Goal: Entertainment & Leisure: Consume media (video, audio)

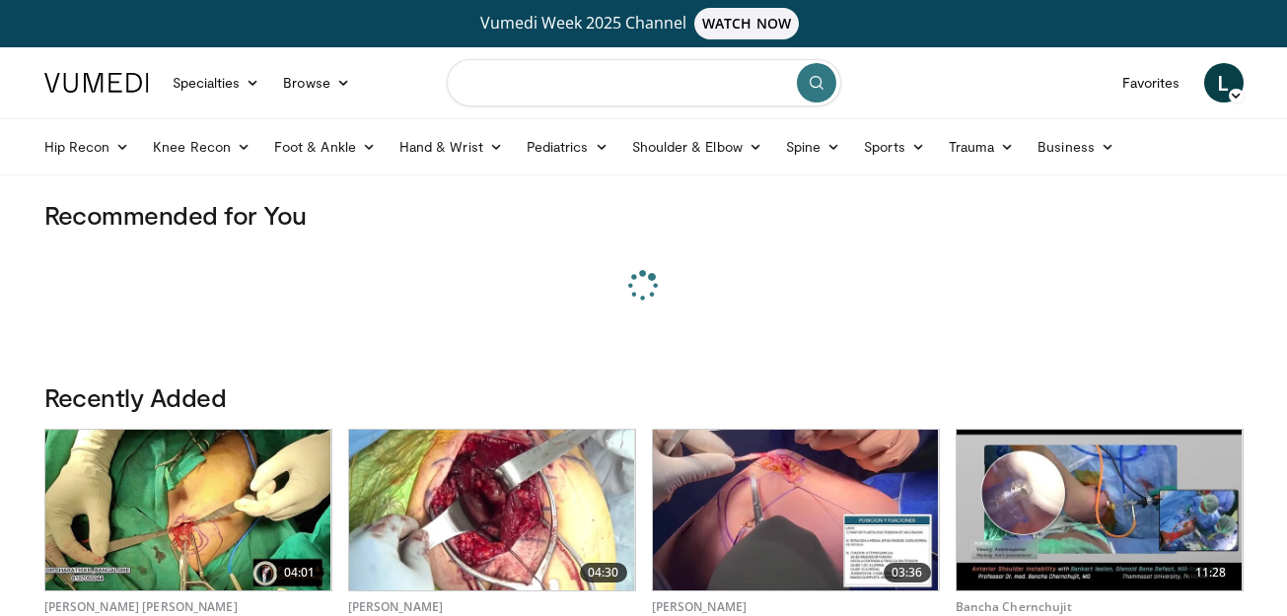
click at [717, 83] on input "Search topics, interventions" at bounding box center [644, 82] width 394 height 47
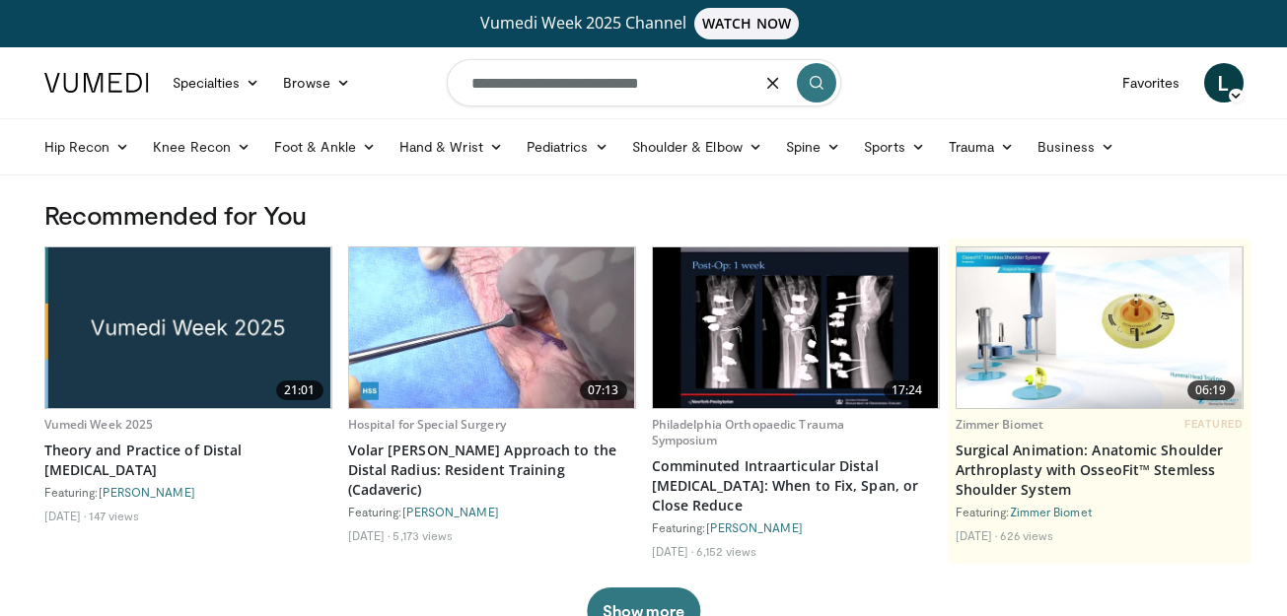
type input "**********"
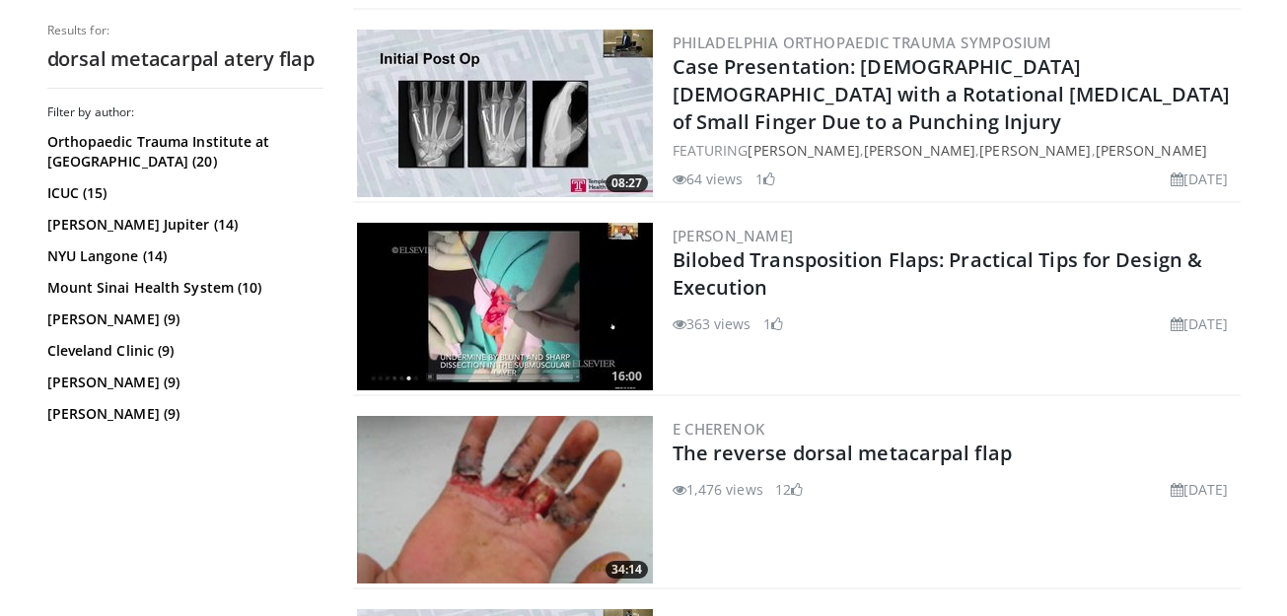
scroll to position [2497, 0]
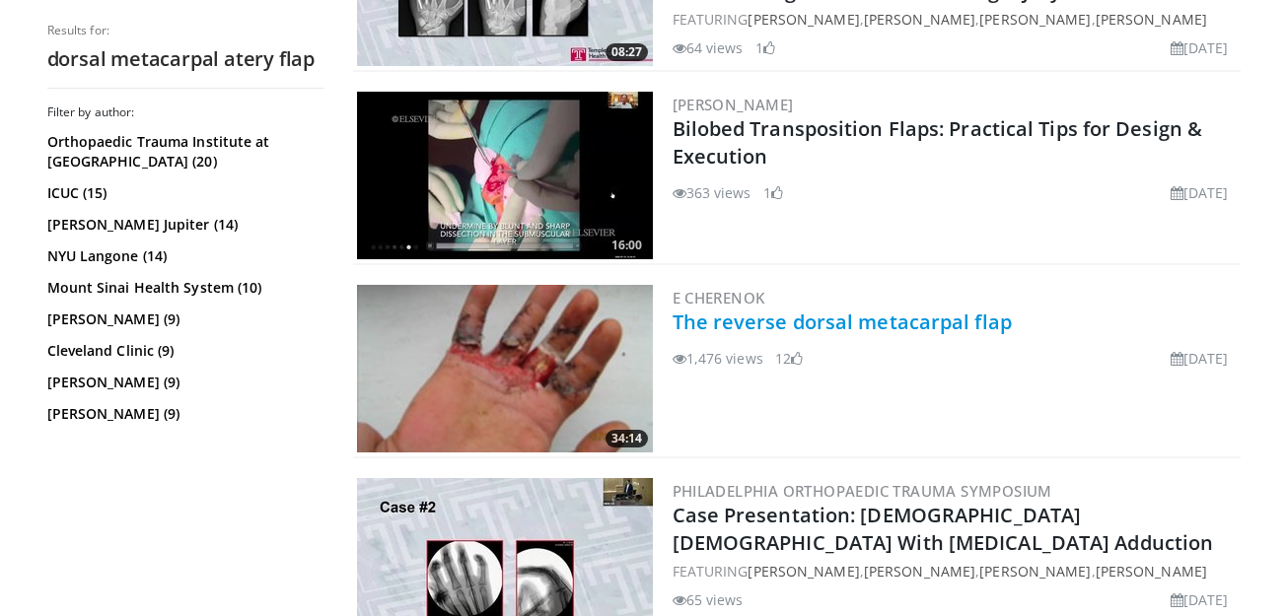
click at [852, 331] on link "The reverse dorsal metacarpal flap" at bounding box center [841, 322] width 339 height 27
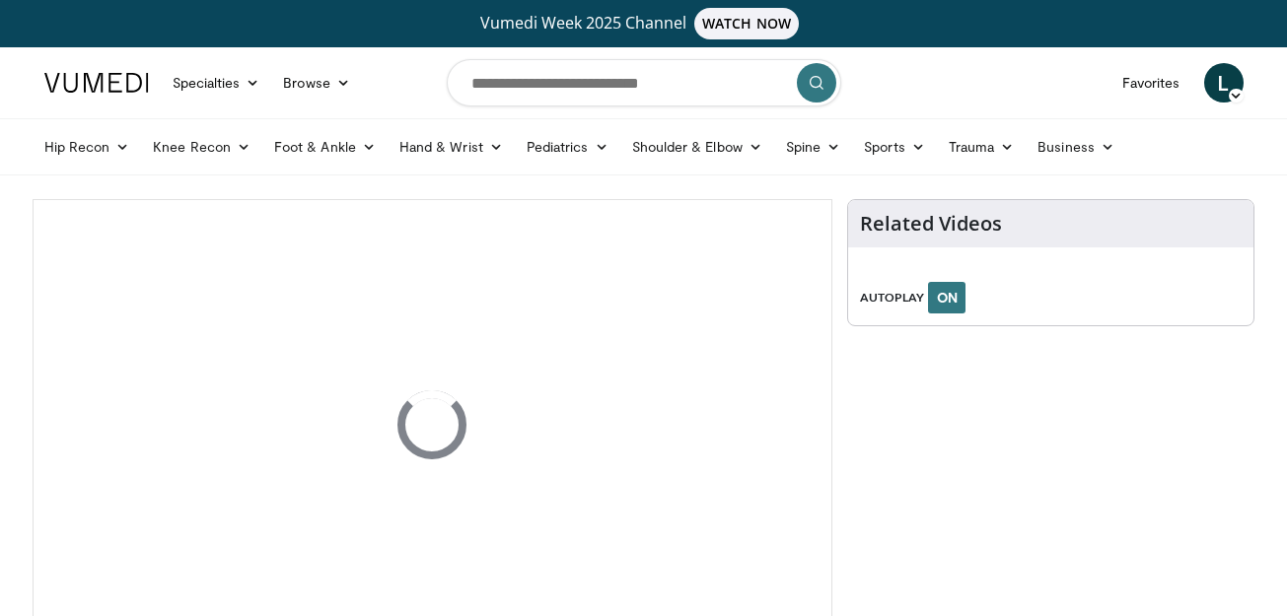
scroll to position [66, 0]
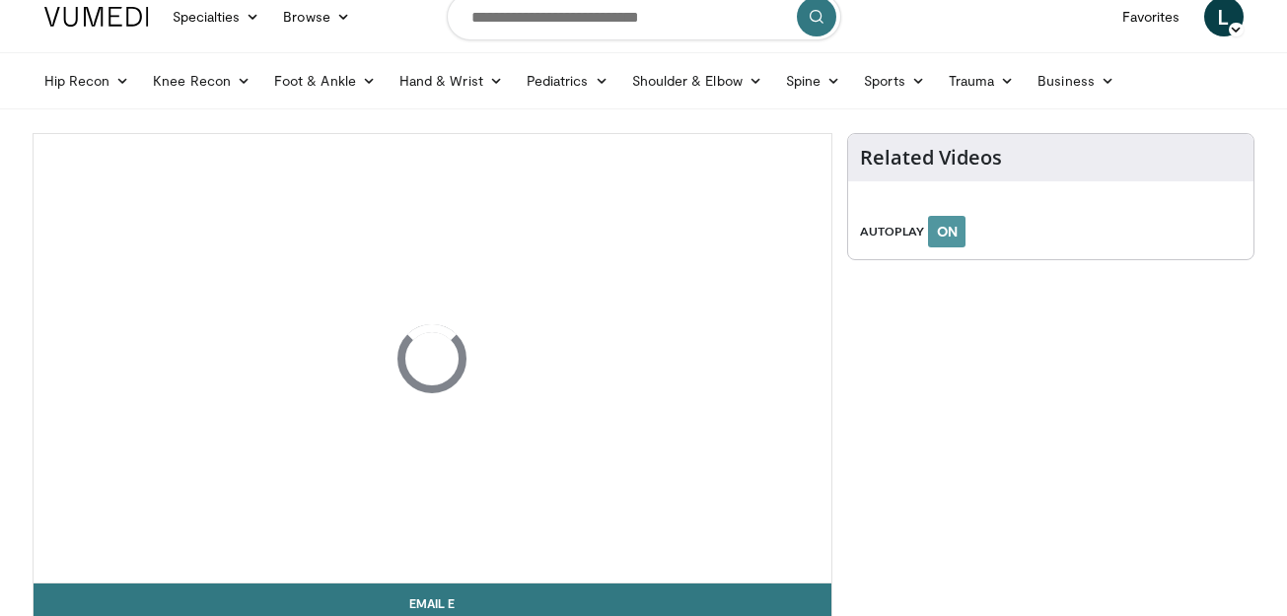
click at [950, 236] on button "ON" at bounding box center [946, 232] width 37 height 32
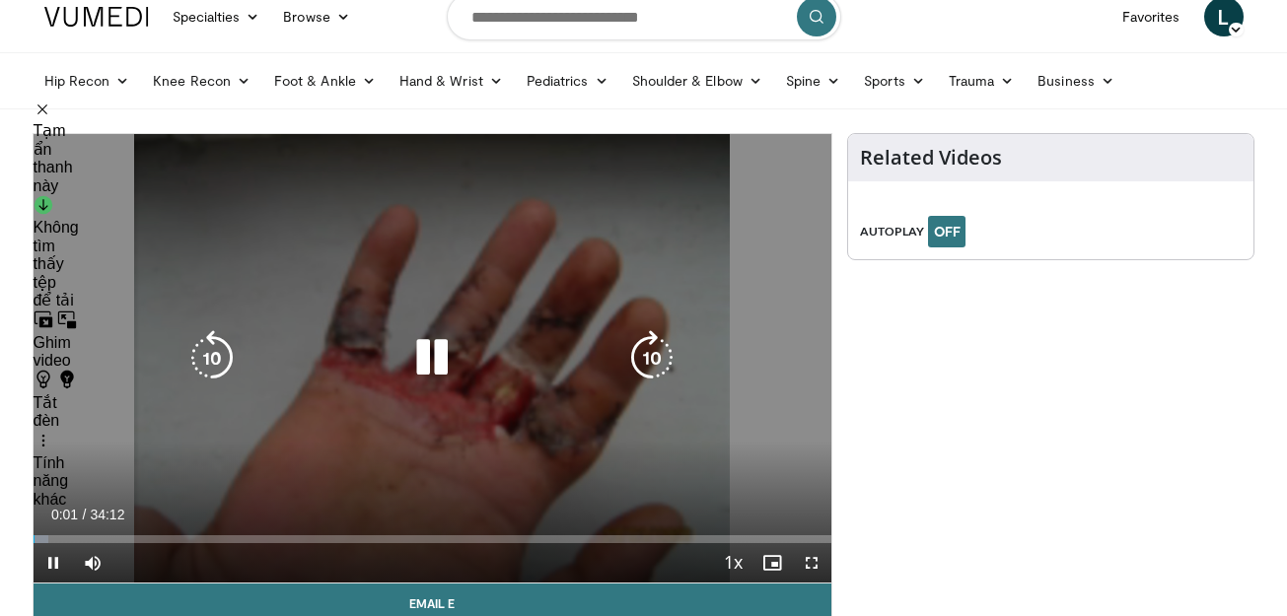
scroll to position [131, 0]
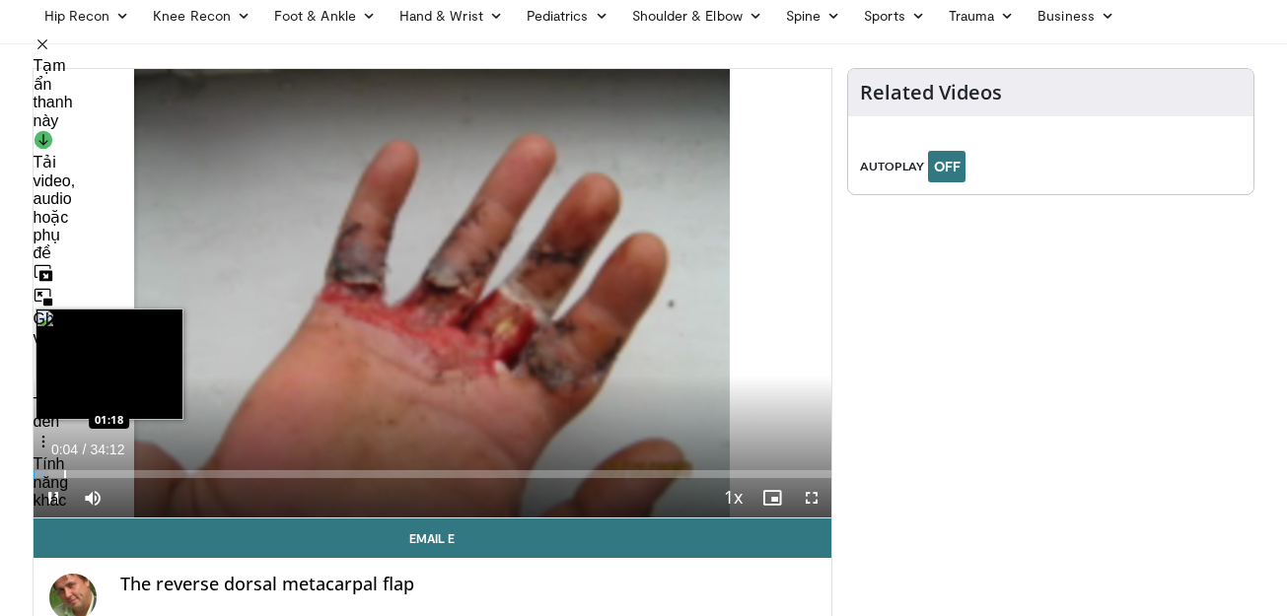
click at [64, 470] on div "Progress Bar" at bounding box center [65, 474] width 2 height 8
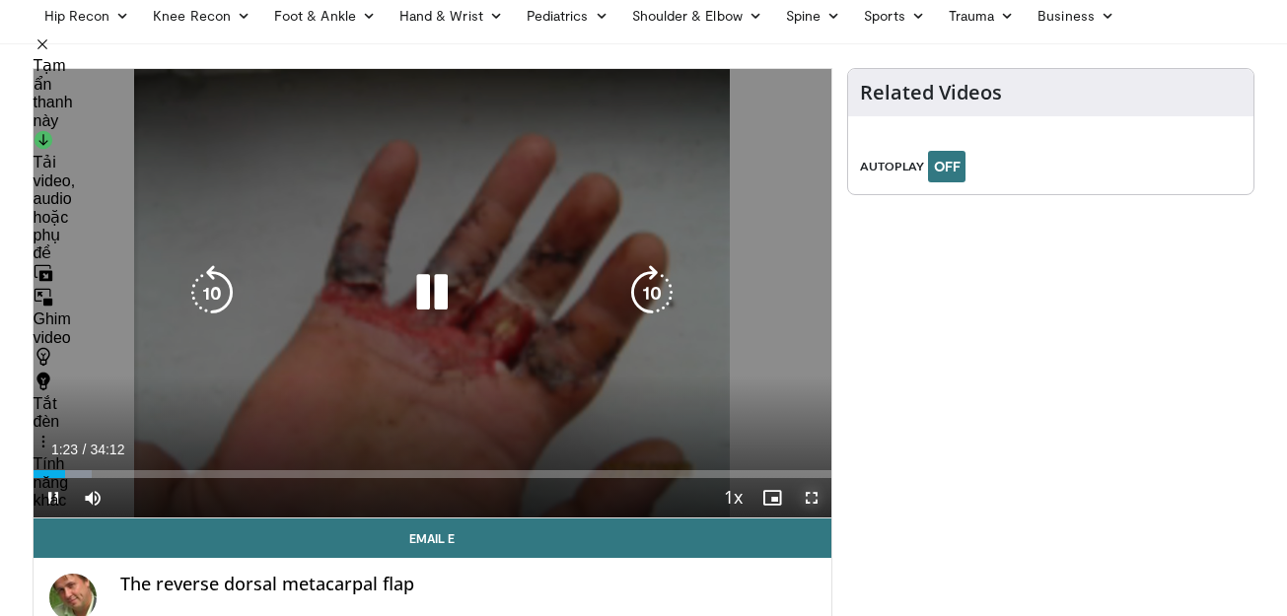
drag, startPoint x: 807, startPoint y: 502, endPoint x: 808, endPoint y: 613, distance: 111.4
click at [808, 502] on span "Video Player" at bounding box center [811, 497] width 39 height 39
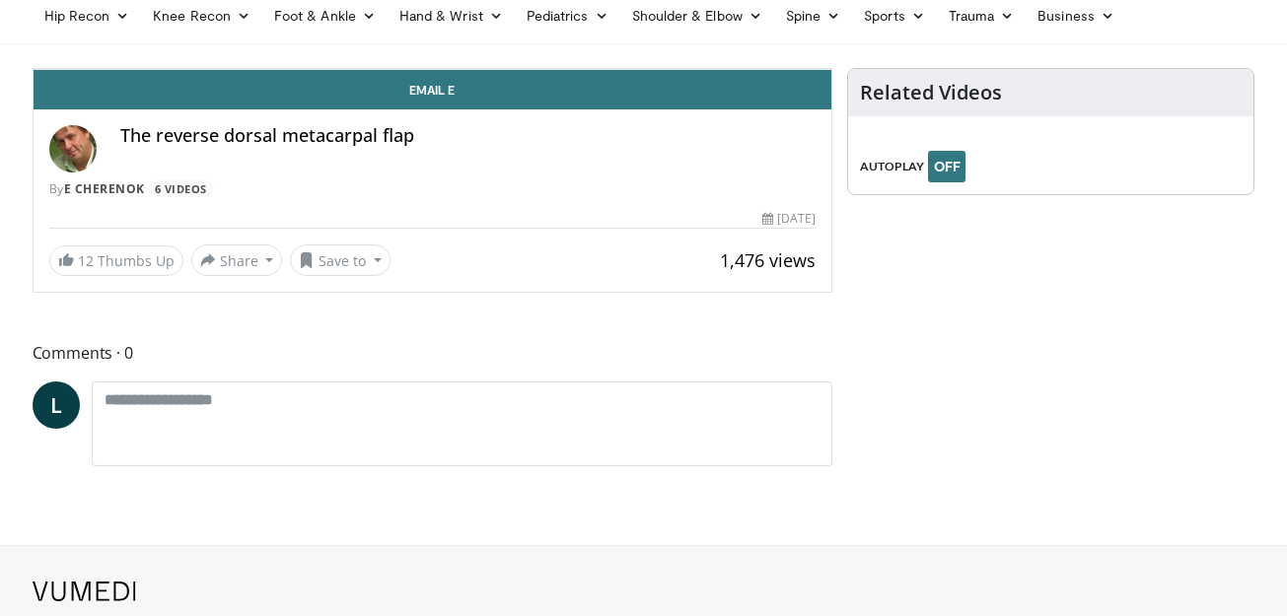
scroll to position [74, 0]
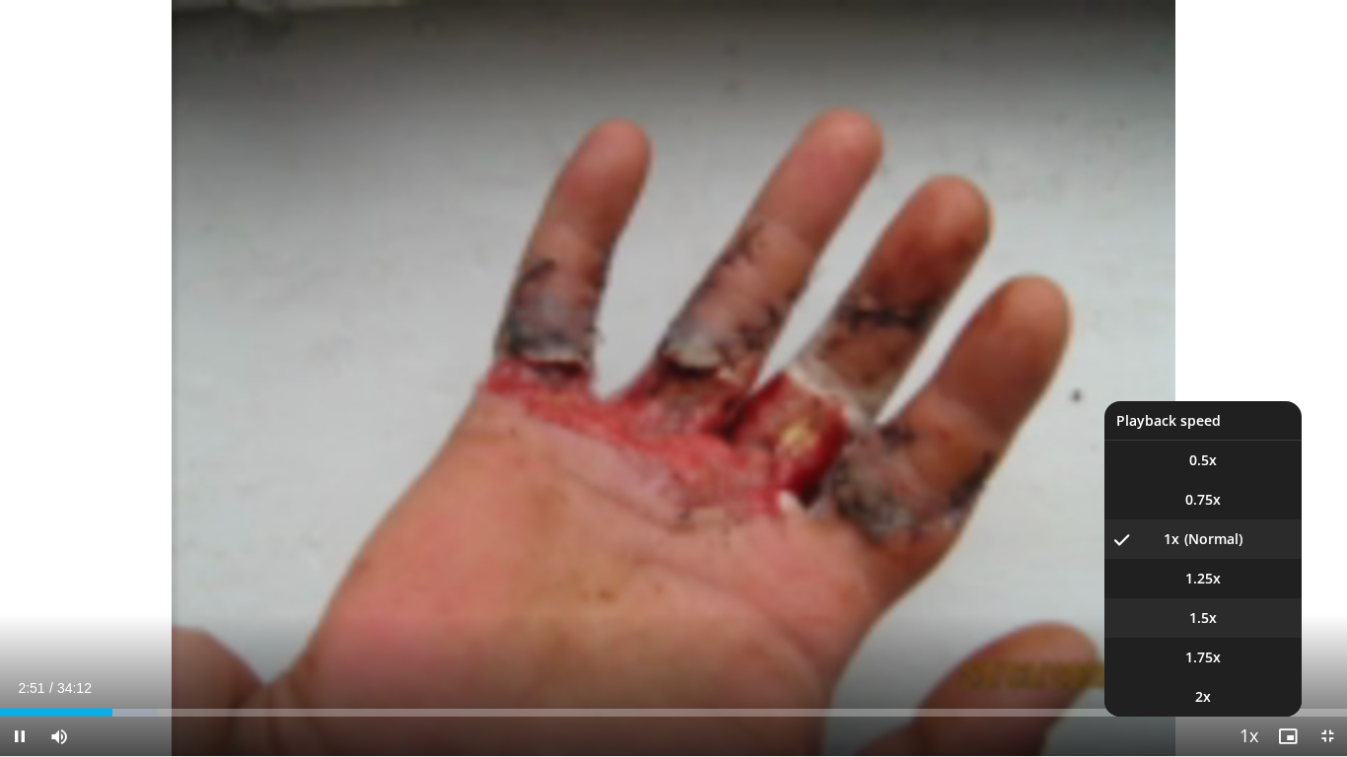
click at [1203, 615] on span "1.5x" at bounding box center [1203, 618] width 28 height 20
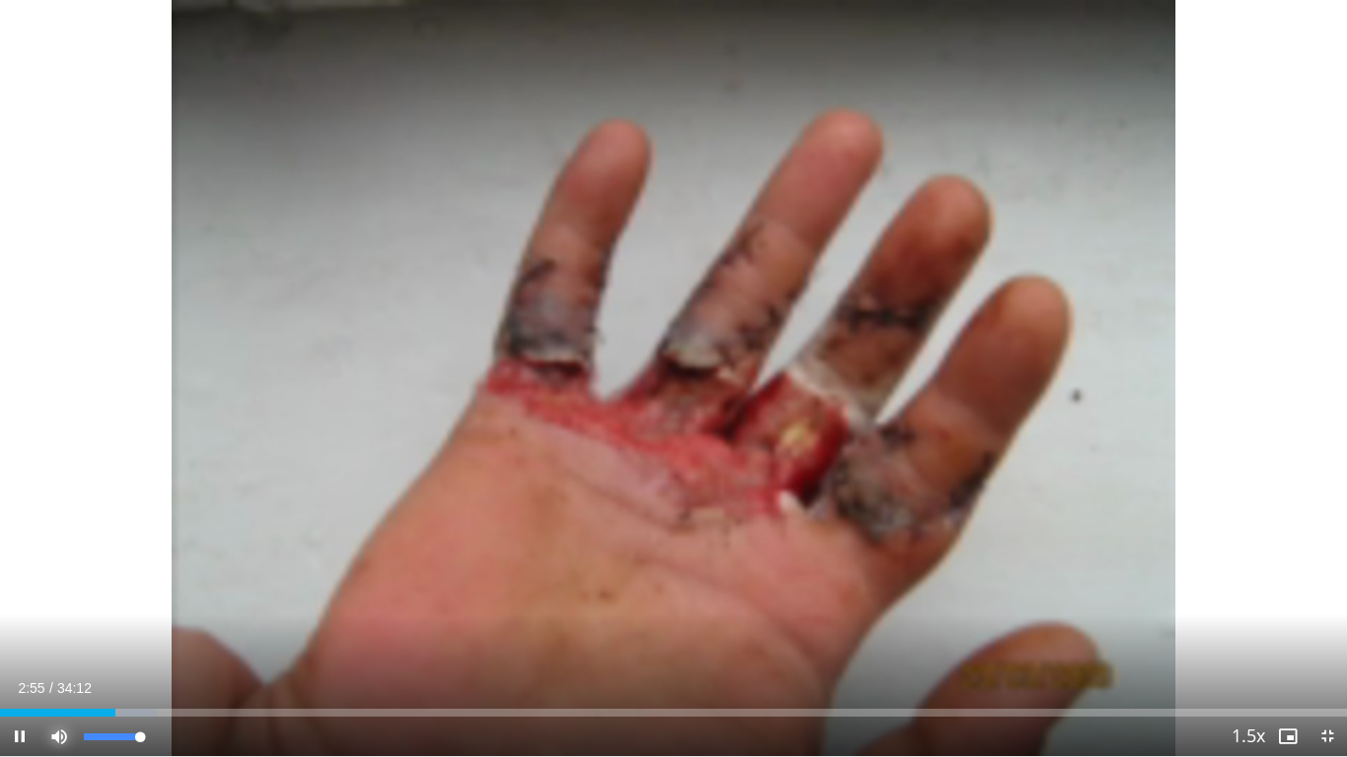
click at [66, 615] on span "Video Player" at bounding box center [58, 736] width 39 height 39
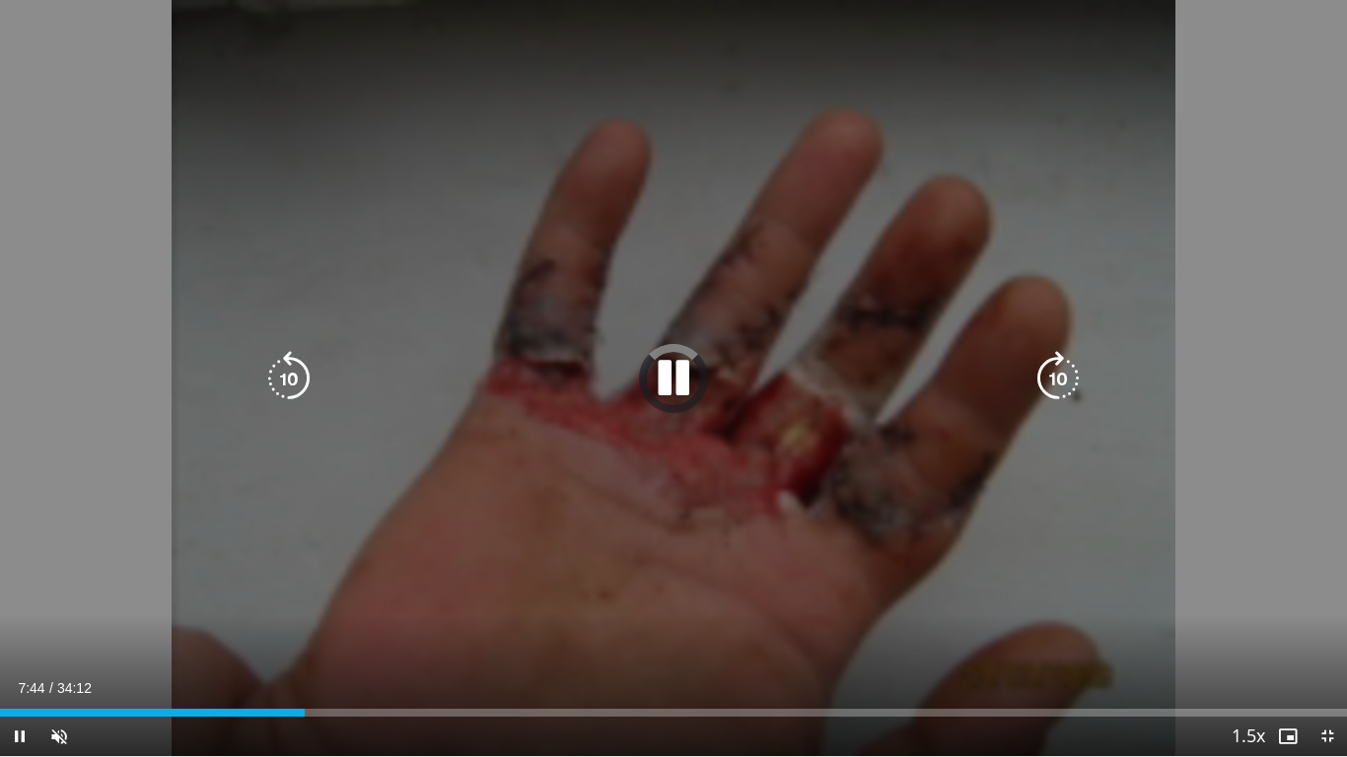
click at [663, 378] on icon "Video Player" at bounding box center [673, 378] width 55 height 55
click at [670, 382] on icon "Video Player" at bounding box center [673, 378] width 55 height 55
click at [0, 0] on icon "Video Player" at bounding box center [0, 0] width 0 height 0
click at [670, 382] on icon "Video Player" at bounding box center [673, 378] width 55 height 55
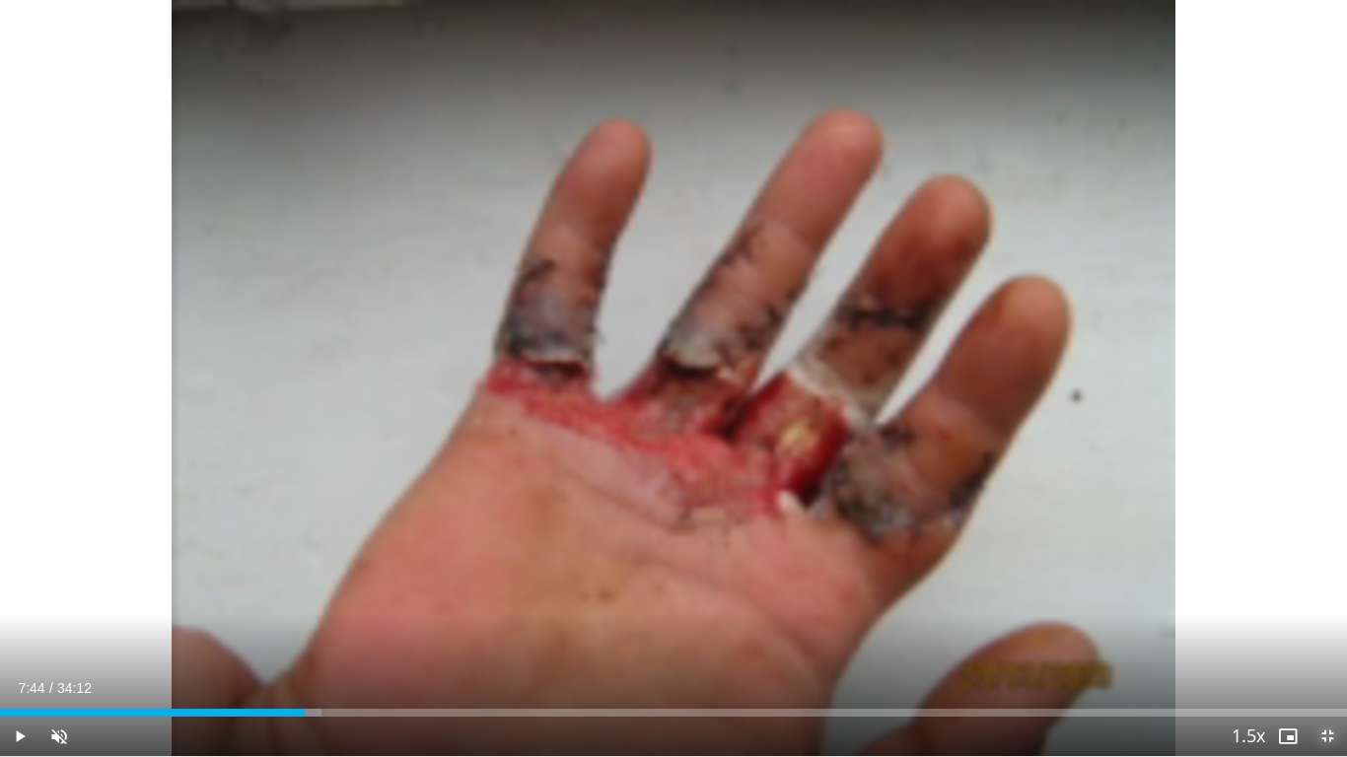
click at [1286, 615] on span "Video Player" at bounding box center [1326, 736] width 39 height 39
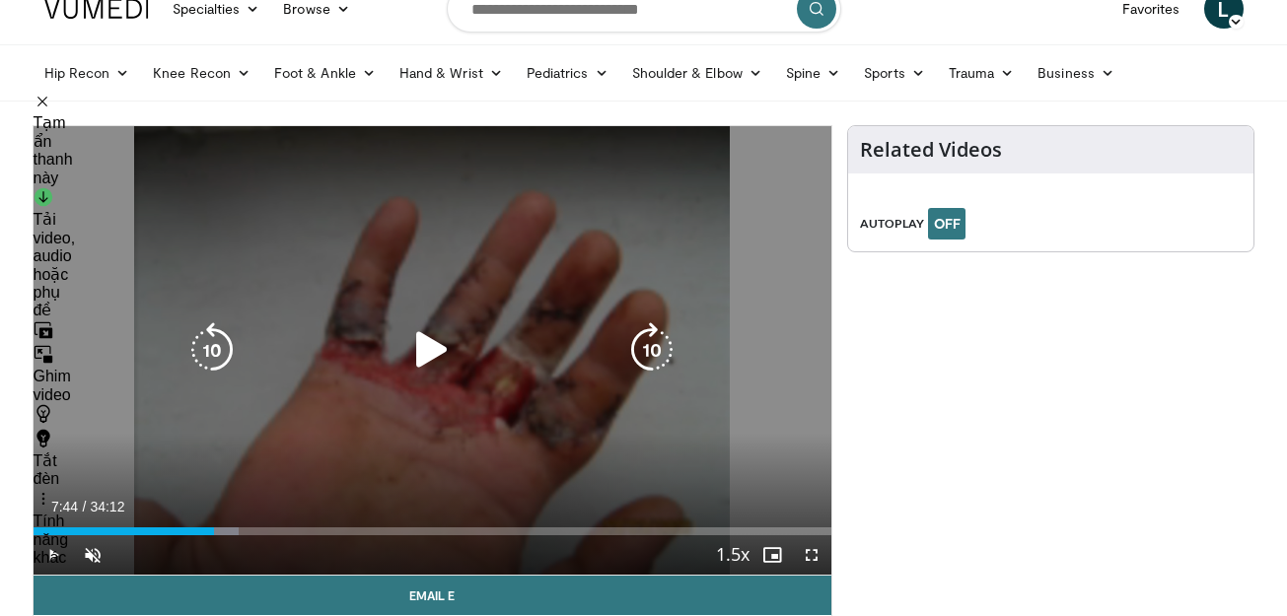
click at [436, 357] on icon "Video Player" at bounding box center [431, 349] width 55 height 55
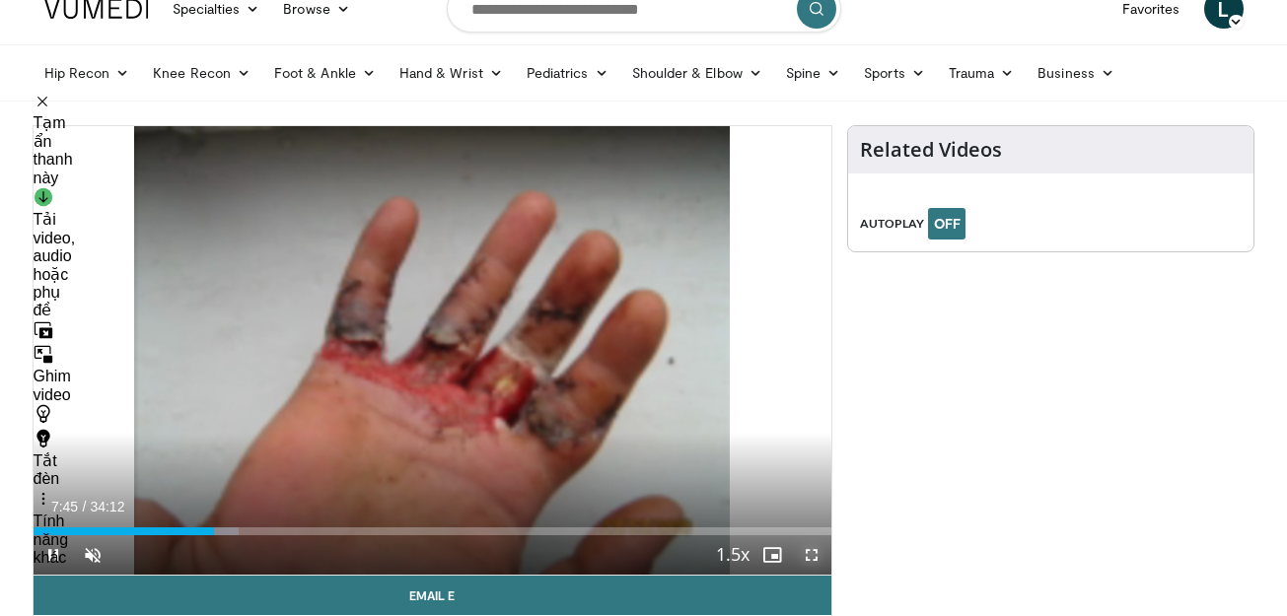
click at [809, 544] on span "Video Player" at bounding box center [811, 554] width 39 height 39
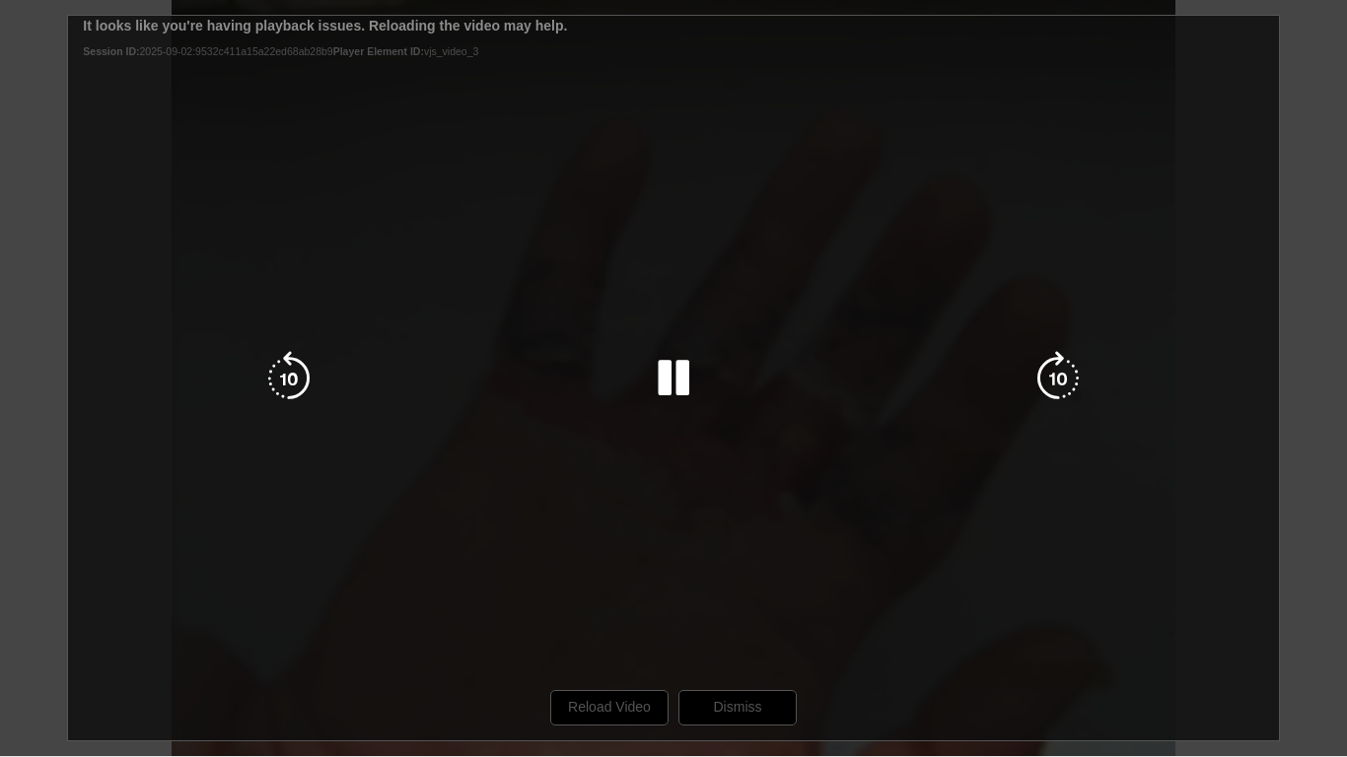
click at [610, 615] on div "10 seconds Tap to unmute" at bounding box center [673, 378] width 1347 height 756
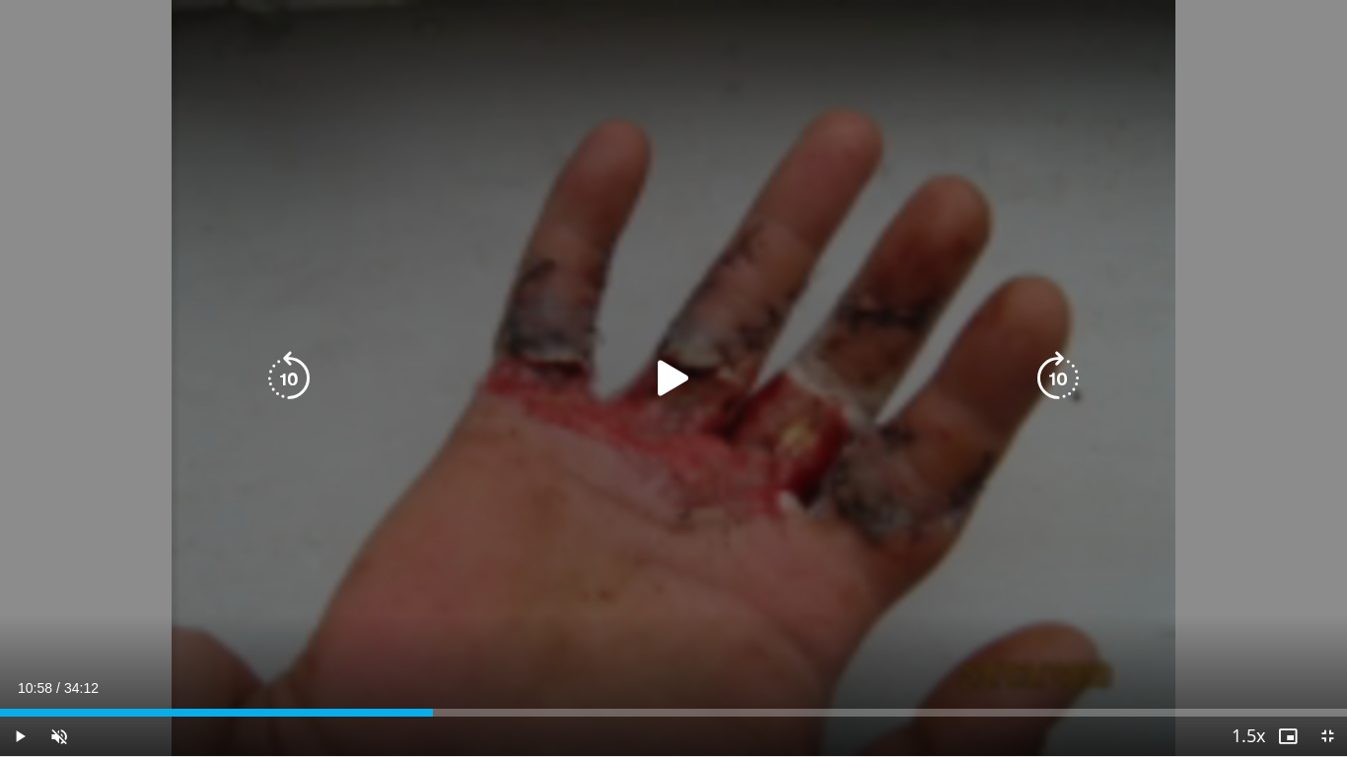
click at [685, 370] on icon "Video Player" at bounding box center [673, 378] width 55 height 55
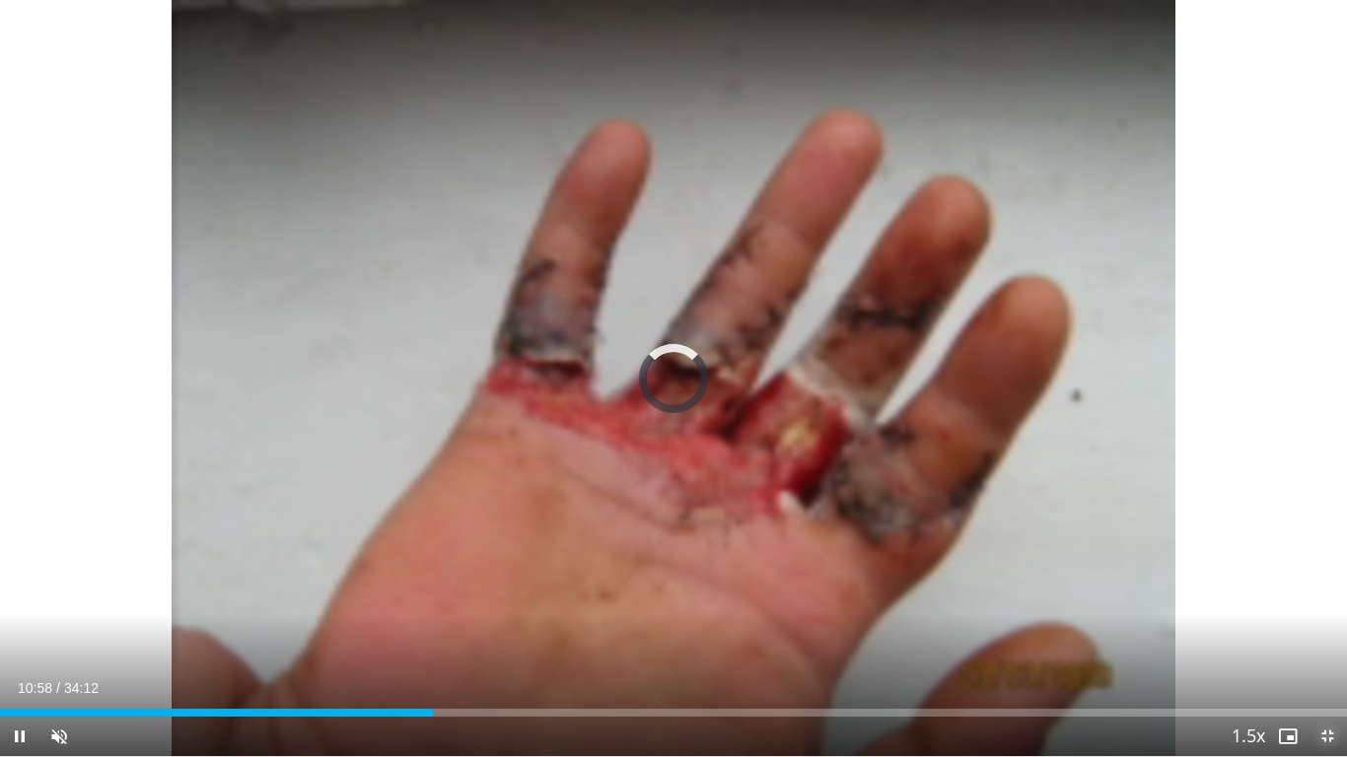
click at [1286, 615] on span "Video Player" at bounding box center [1326, 736] width 39 height 39
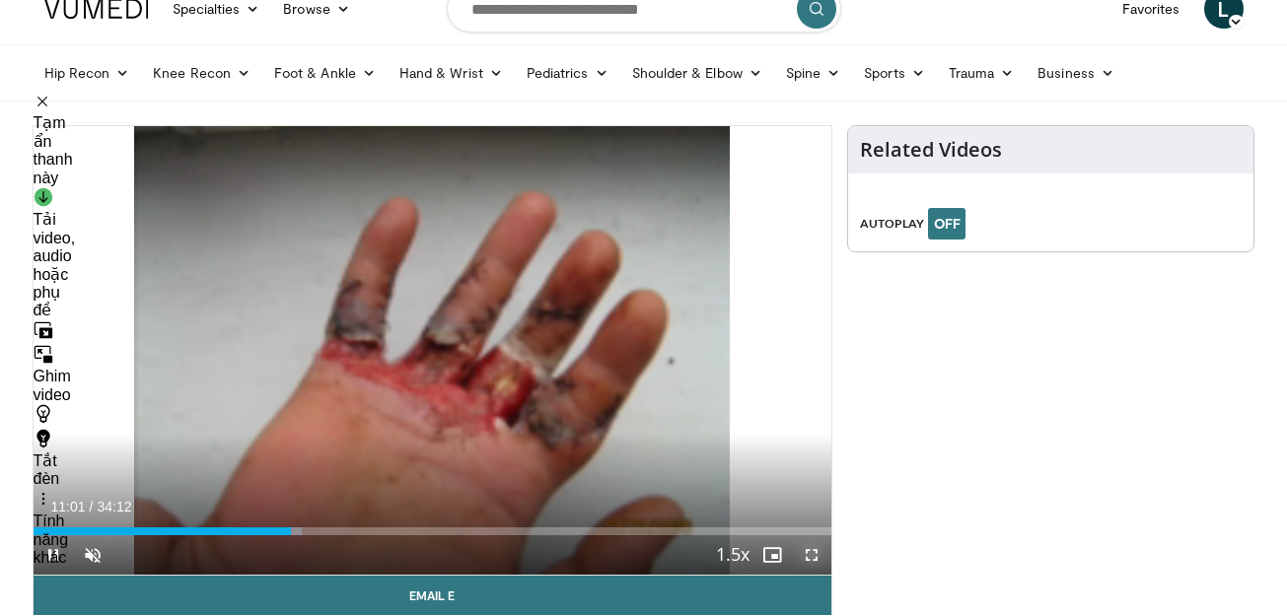
click at [812, 555] on span "Video Player" at bounding box center [811, 554] width 39 height 39
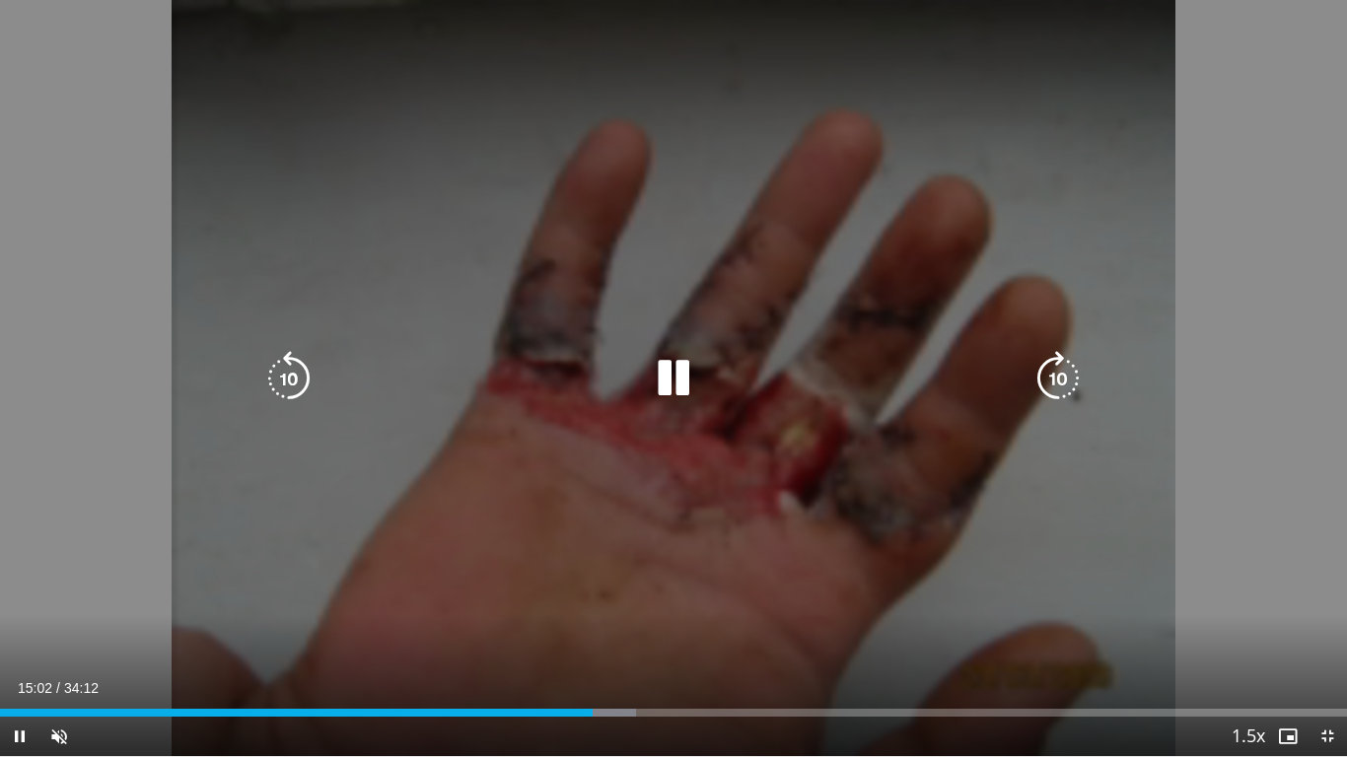
click at [676, 372] on icon "Video Player" at bounding box center [673, 378] width 55 height 55
drag, startPoint x: 667, startPoint y: 371, endPoint x: 657, endPoint y: 374, distance: 11.2
click at [661, 375] on icon "Video Player" at bounding box center [673, 378] width 55 height 55
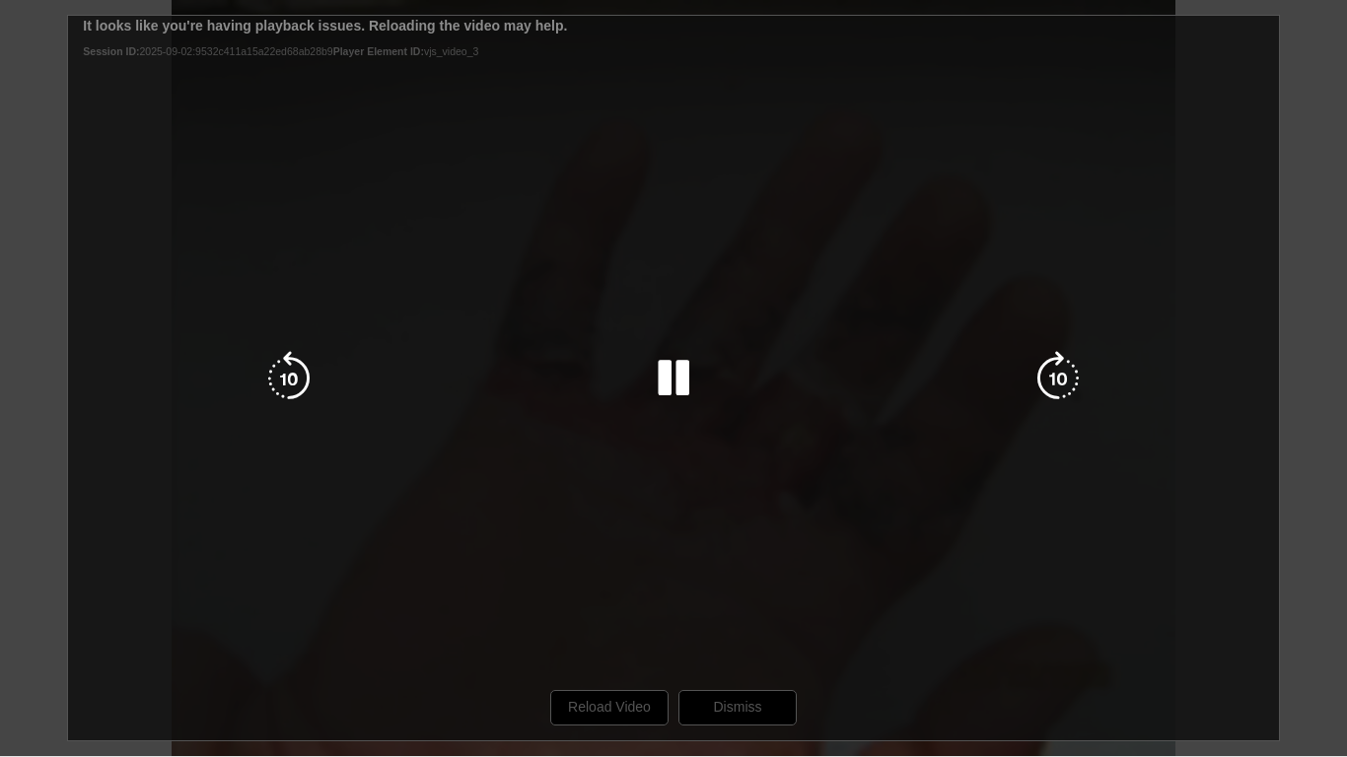
click at [616, 615] on div "10 seconds Tap to unmute" at bounding box center [673, 378] width 1347 height 756
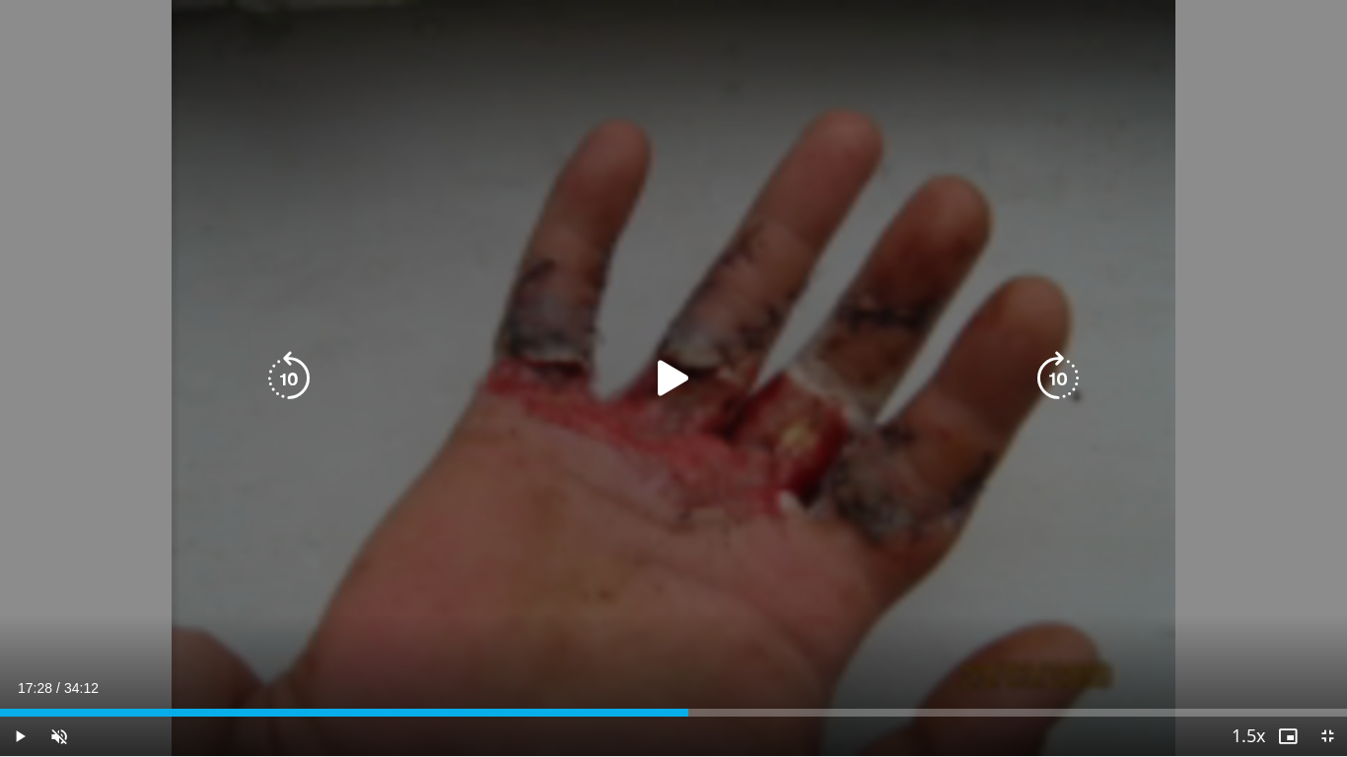
click at [673, 378] on icon "Video Player" at bounding box center [673, 378] width 55 height 55
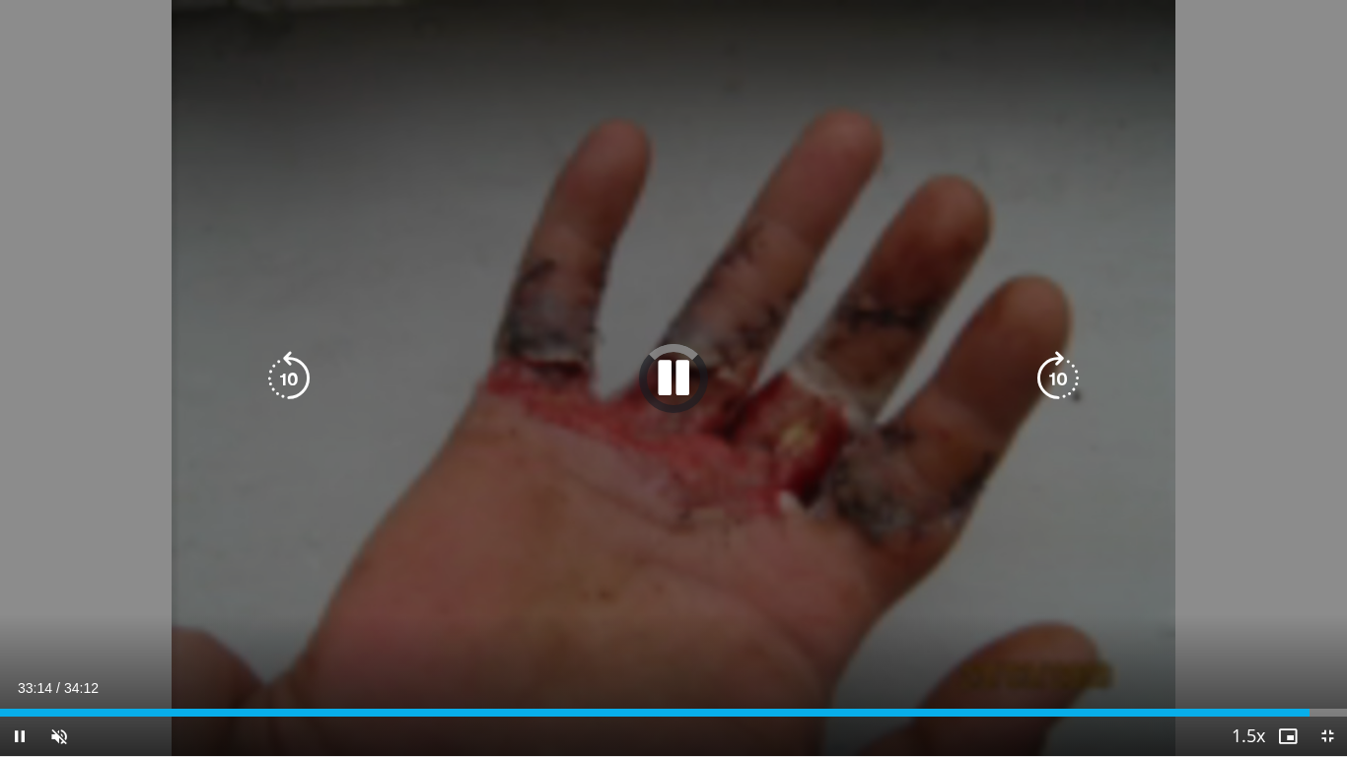
click at [679, 382] on icon "Video Player" at bounding box center [673, 378] width 55 height 55
click at [693, 353] on icon "Video Player" at bounding box center [673, 378] width 55 height 55
click at [675, 403] on icon "Video Player" at bounding box center [673, 378] width 55 height 55
click at [648, 387] on icon "Video Player" at bounding box center [673, 378] width 55 height 55
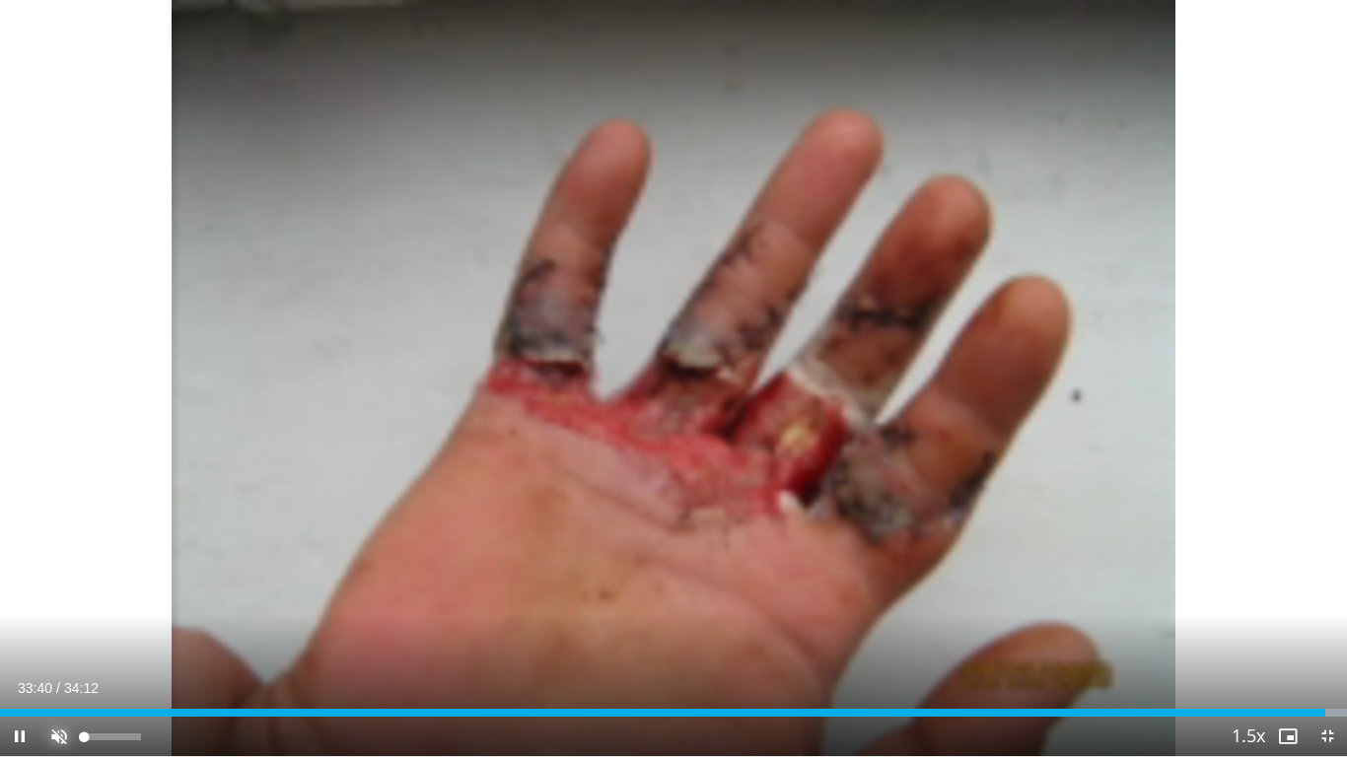
click at [66, 615] on span "Video Player" at bounding box center [58, 736] width 39 height 39
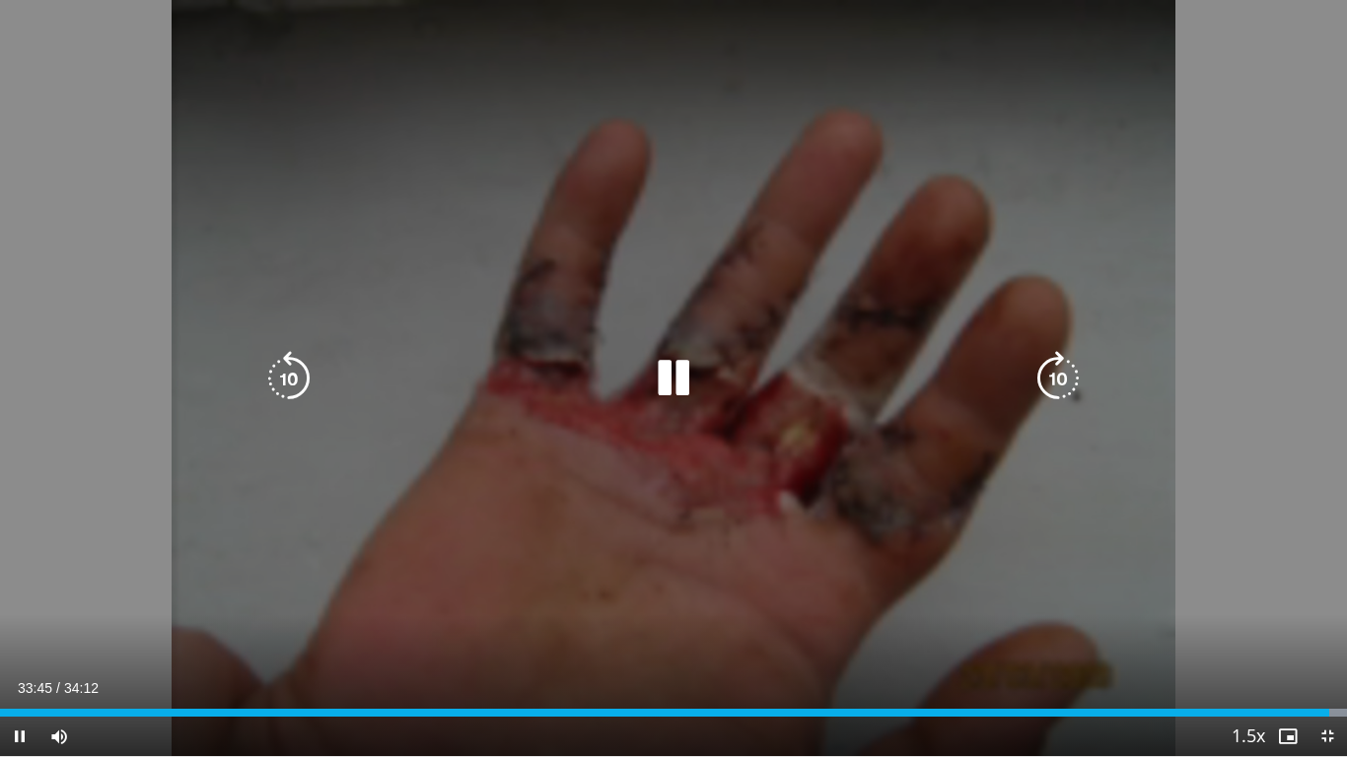
click at [668, 406] on div "10 seconds Tap to unmute" at bounding box center [673, 378] width 1347 height 756
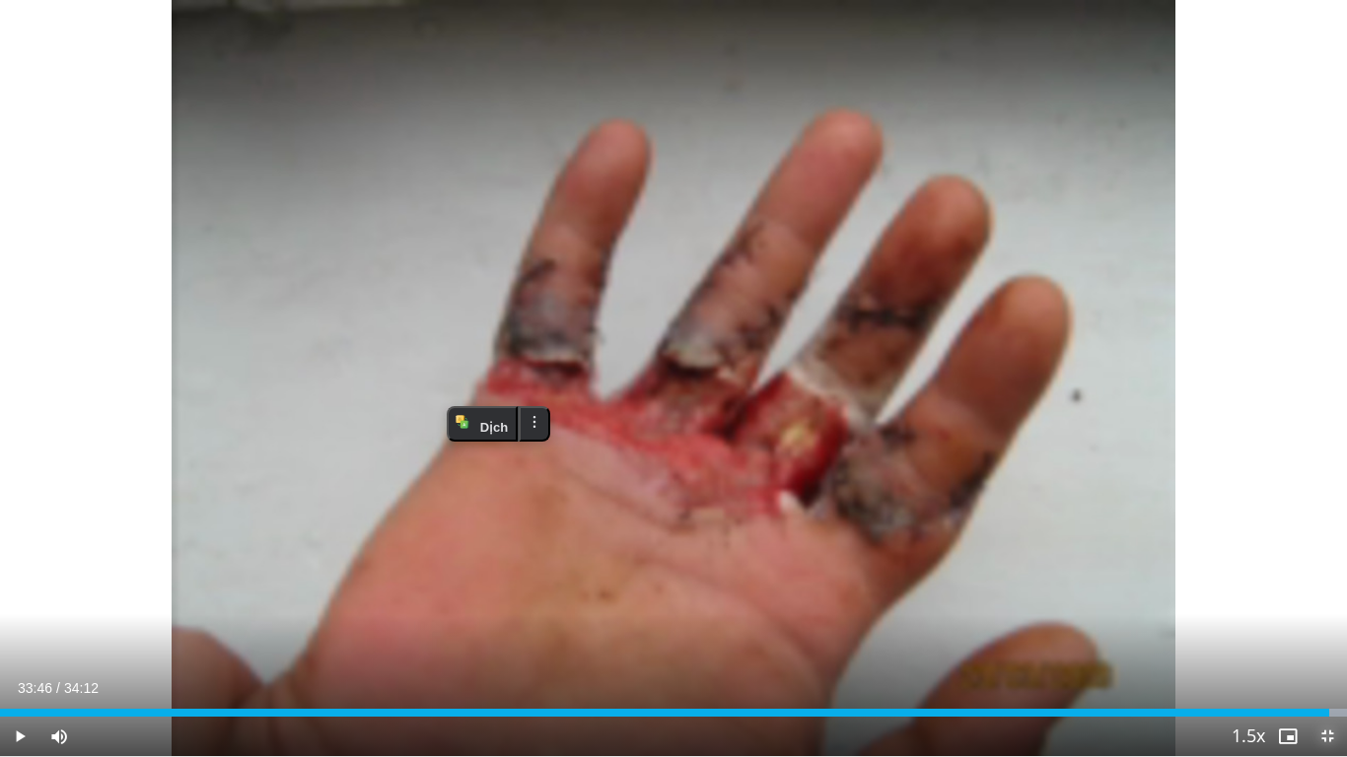
click at [1286, 615] on span "Video Player" at bounding box center [1326, 736] width 39 height 39
